Goal: Transaction & Acquisition: Download file/media

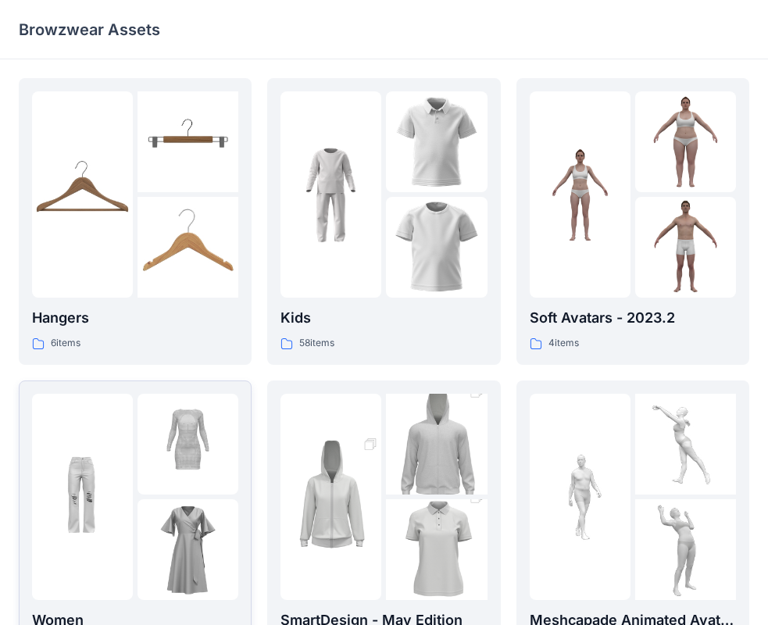
drag, startPoint x: 0, startPoint y: 0, endPoint x: 86, endPoint y: 582, distance: 587.8
click at [86, 582] on div at bounding box center [82, 497] width 101 height 206
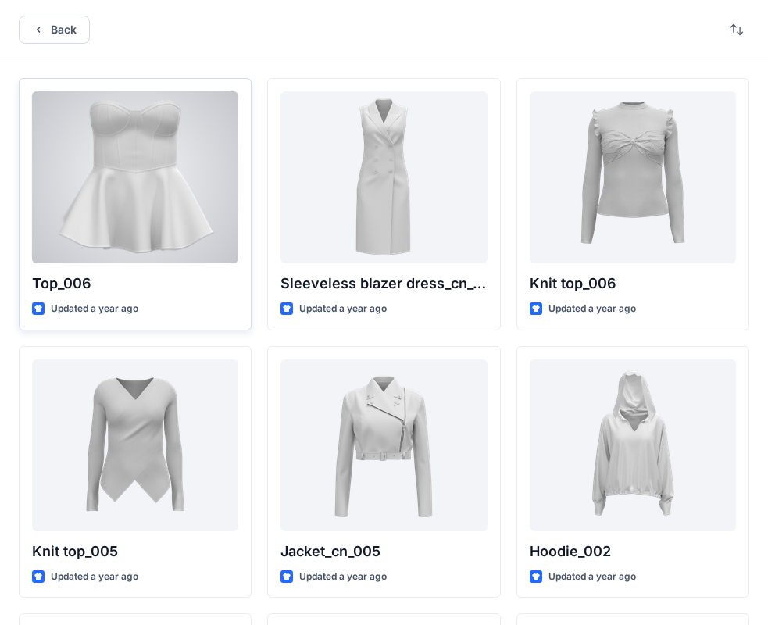
click at [138, 245] on div at bounding box center [135, 177] width 206 height 172
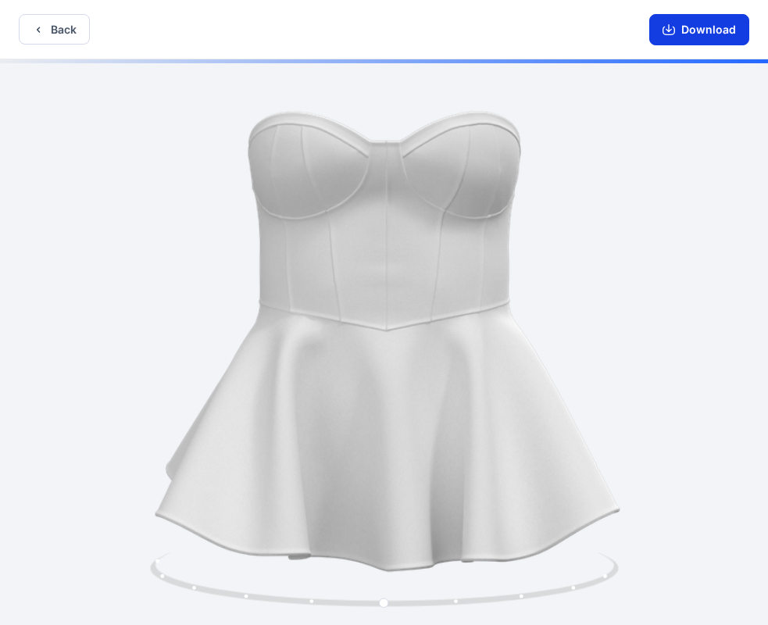
click at [716, 33] on button "Download" at bounding box center [700, 29] width 100 height 31
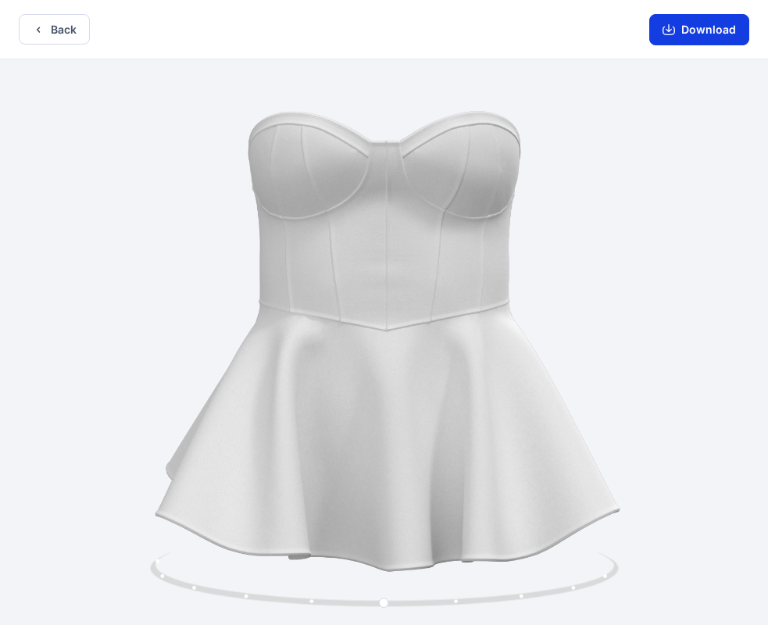
click at [728, 27] on button "Download" at bounding box center [700, 29] width 100 height 31
click at [72, 27] on button "Back" at bounding box center [54, 29] width 71 height 30
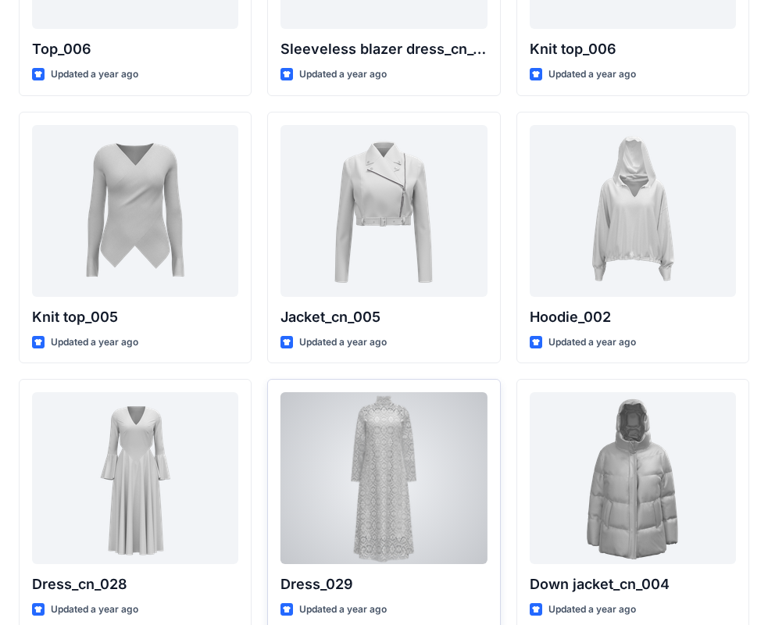
scroll to position [583, 0]
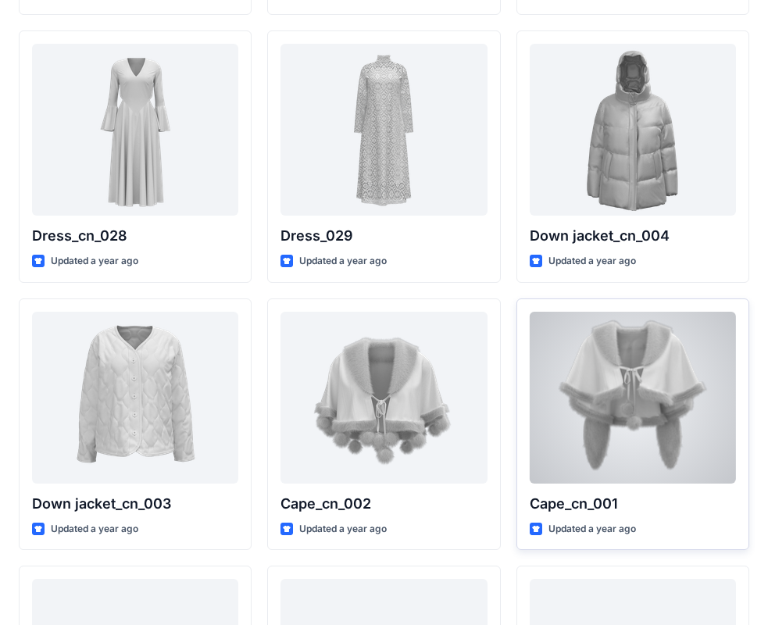
click at [573, 406] on div at bounding box center [633, 398] width 206 height 172
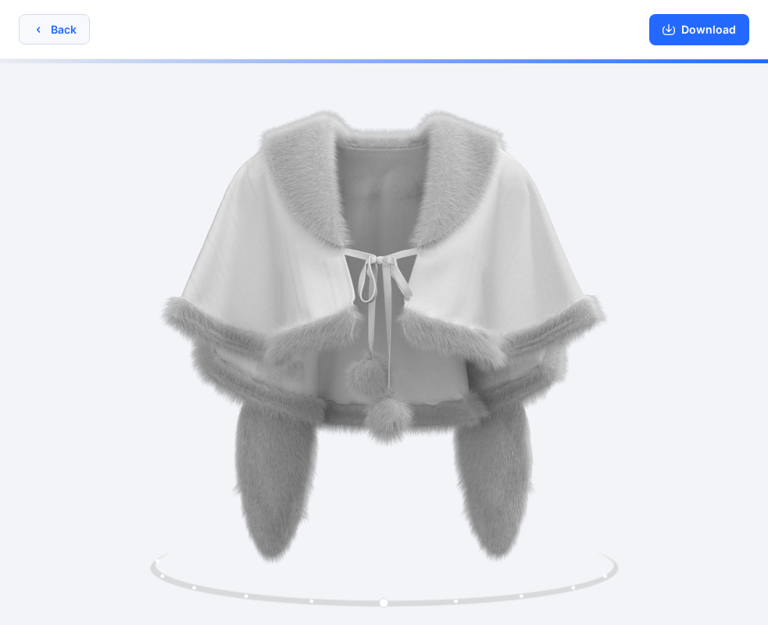
click at [38, 41] on button "Back" at bounding box center [54, 29] width 71 height 30
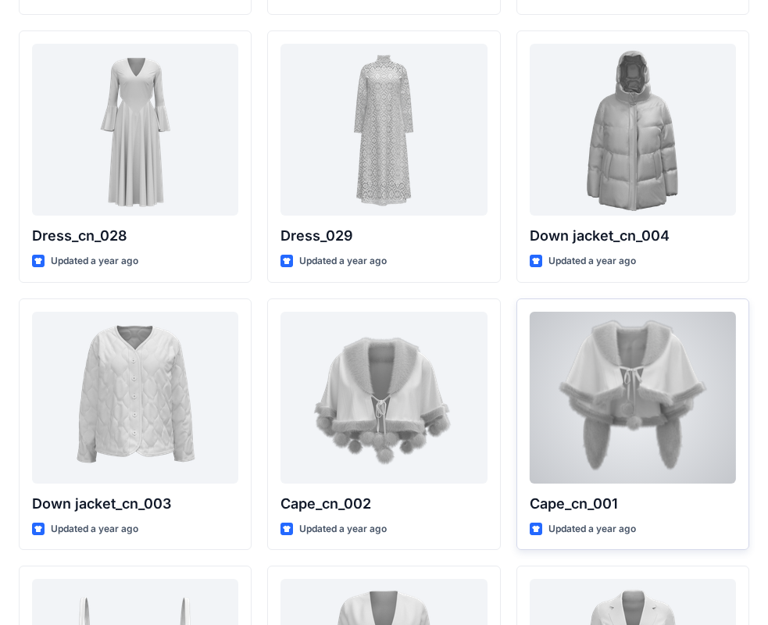
click at [617, 371] on div at bounding box center [633, 398] width 206 height 172
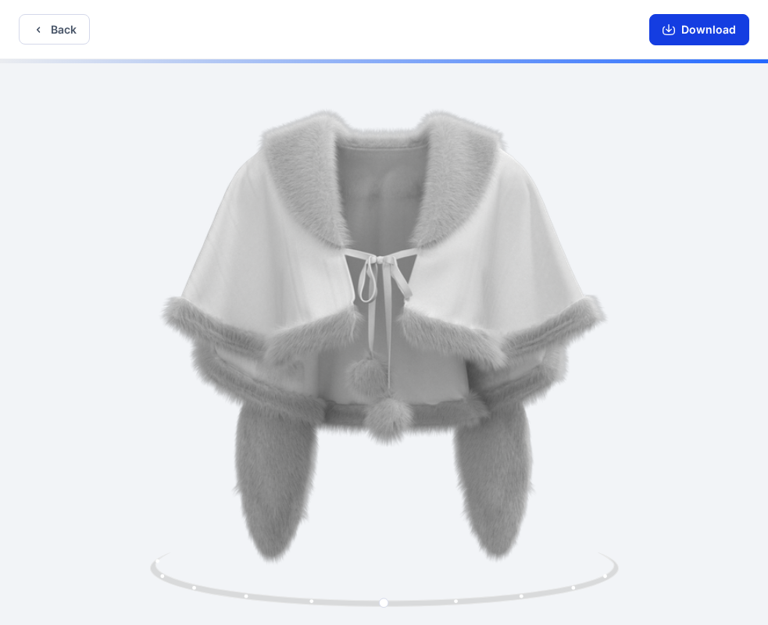
click at [675, 28] on icon "button" at bounding box center [669, 29] width 13 height 13
click at [41, 45] on div "Back Download" at bounding box center [384, 29] width 768 height 59
click at [41, 38] on button "Back" at bounding box center [54, 29] width 71 height 30
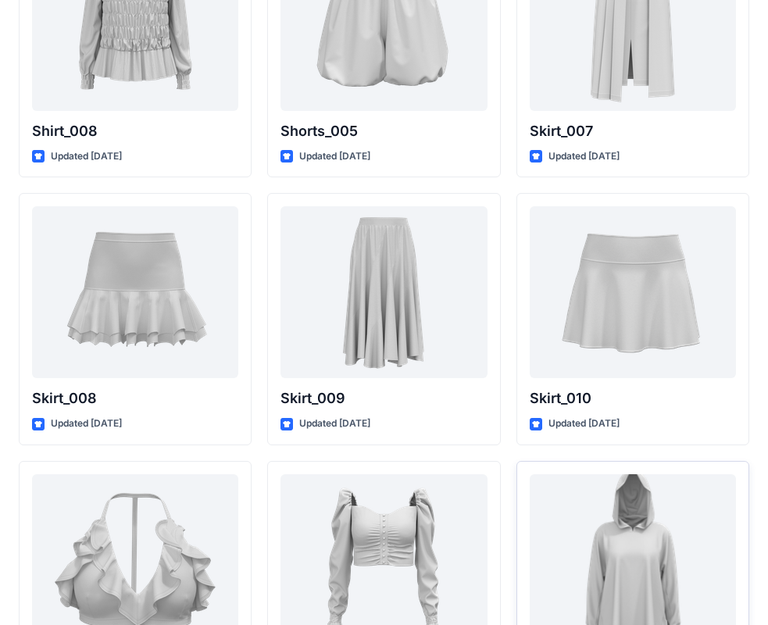
scroll to position [4945, 0]
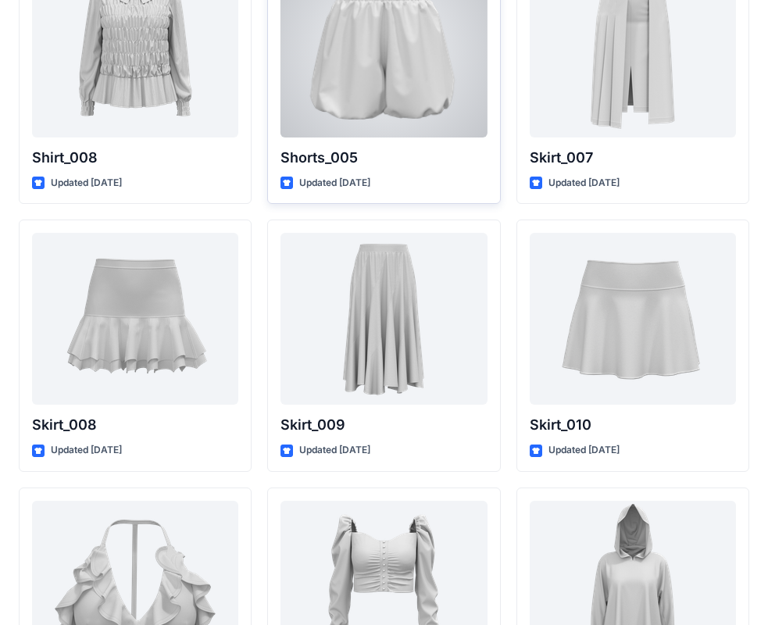
click at [432, 84] on div at bounding box center [384, 52] width 206 height 172
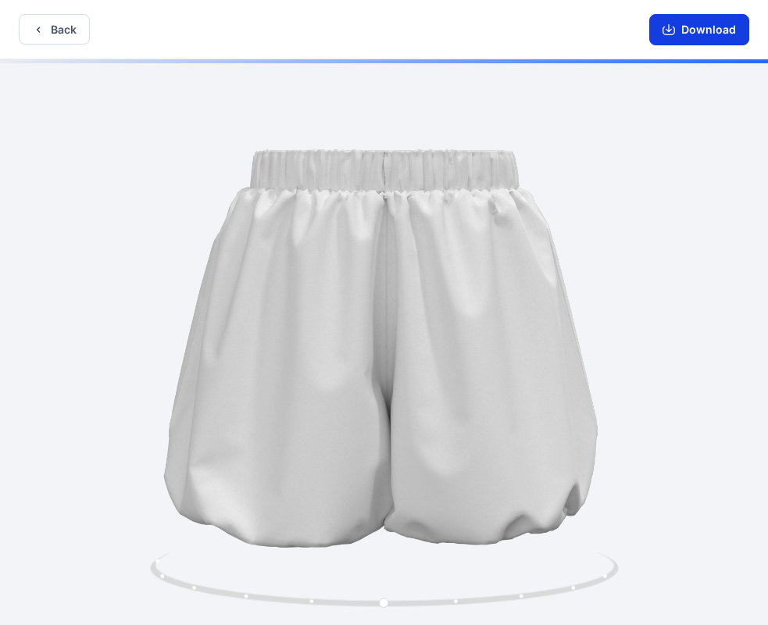
click at [671, 38] on button "Download" at bounding box center [700, 29] width 100 height 31
click at [694, 23] on button "Download" at bounding box center [700, 29] width 100 height 31
click at [55, 37] on button "Back" at bounding box center [54, 29] width 71 height 30
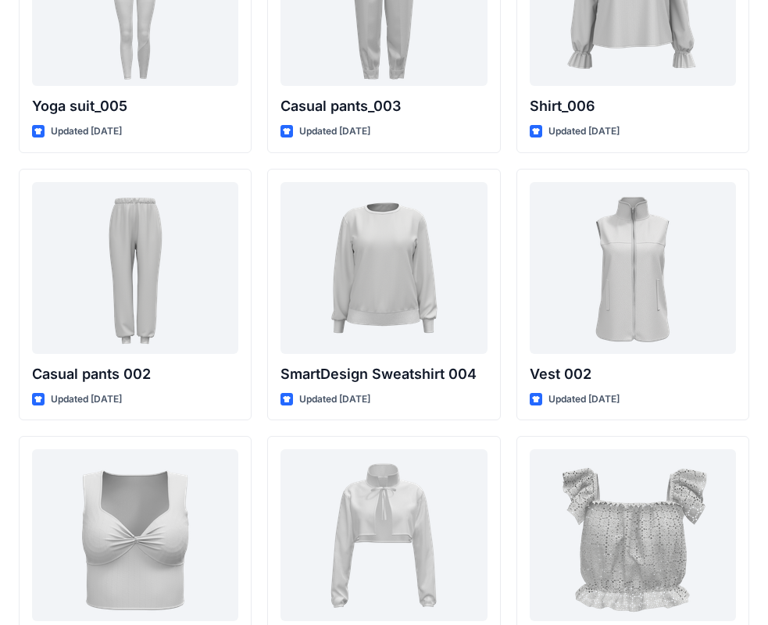
scroll to position [6641, 0]
